Goal: Task Accomplishment & Management: Use online tool/utility

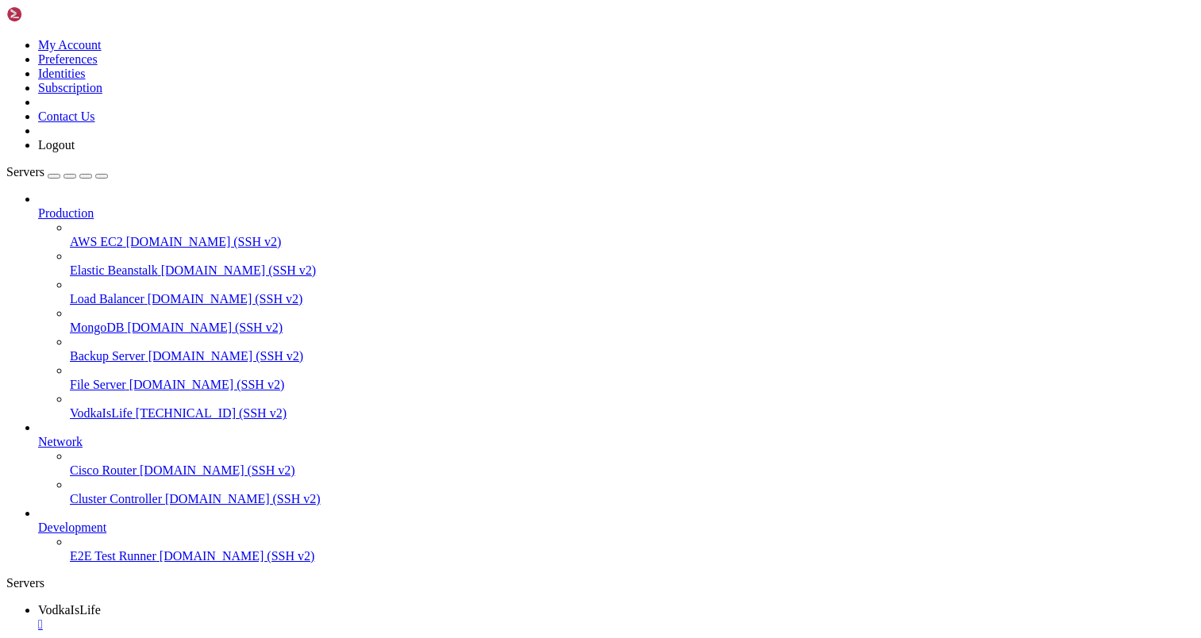
click at [123, 406] on span "VodkaIsLife" at bounding box center [101, 412] width 63 height 13
